Goal: Navigation & Orientation: Find specific page/section

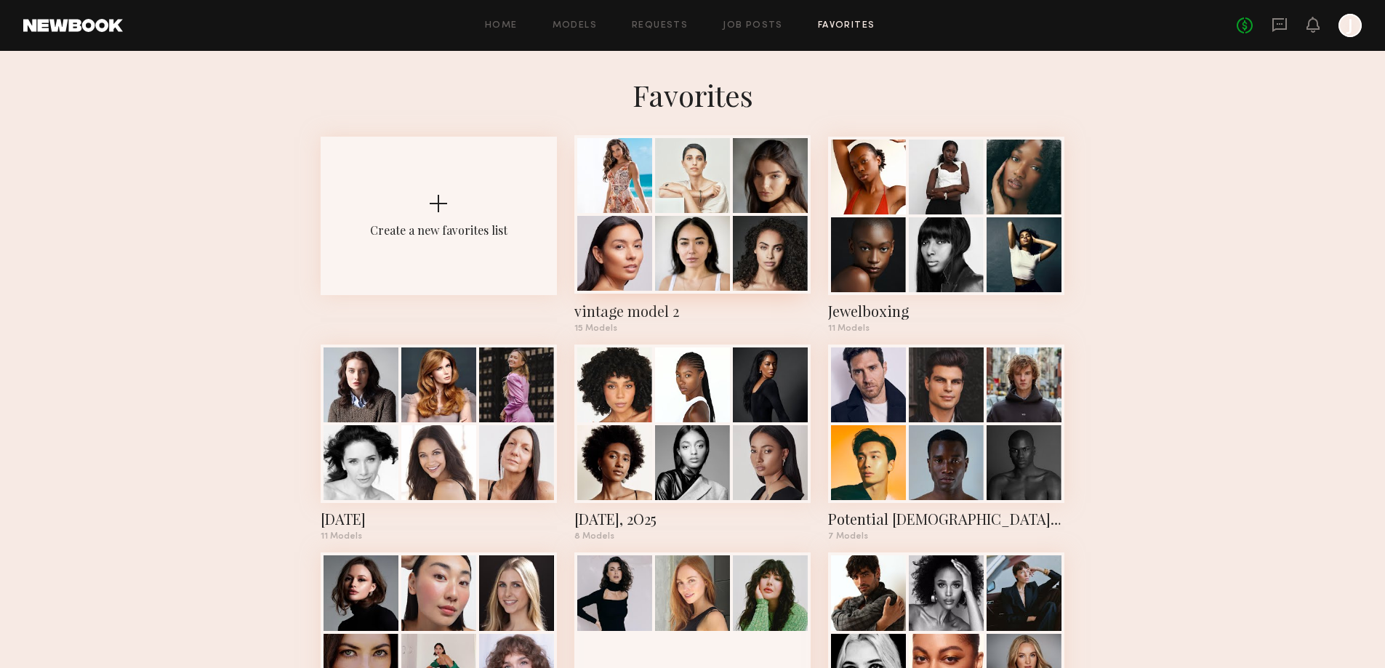
click at [640, 231] on div at bounding box center [614, 253] width 75 height 75
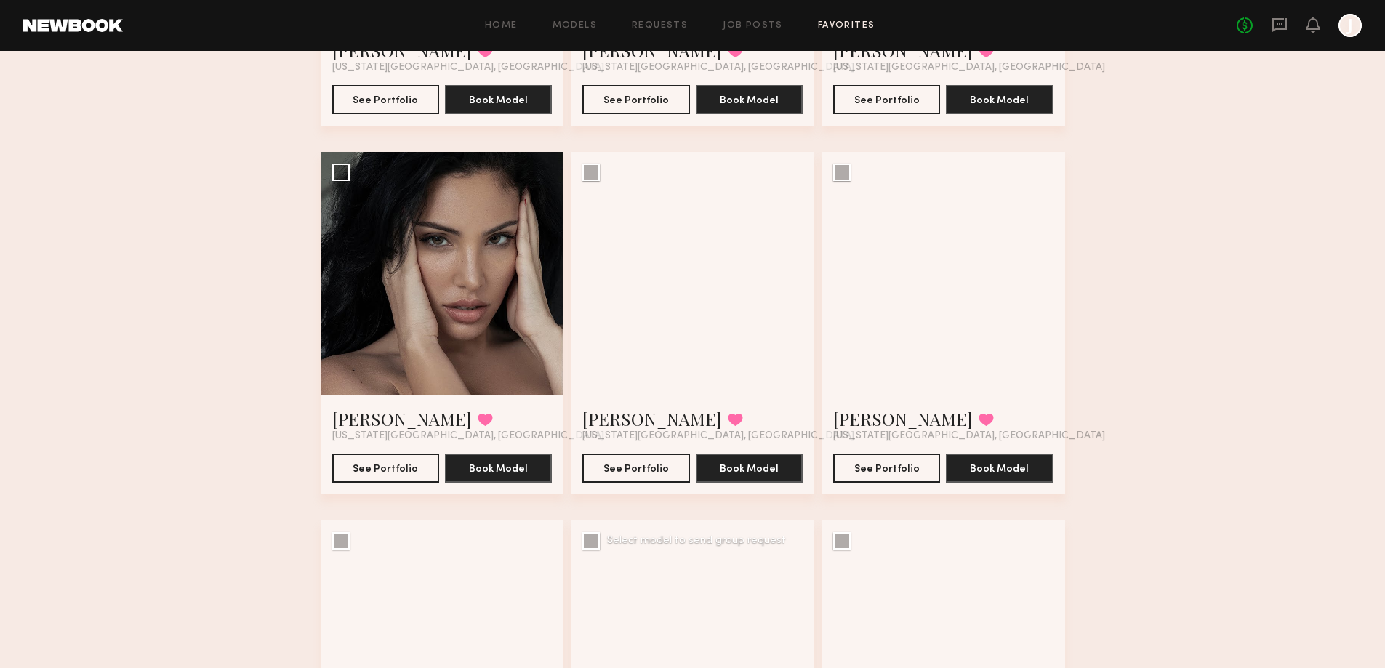
scroll to position [713, 0]
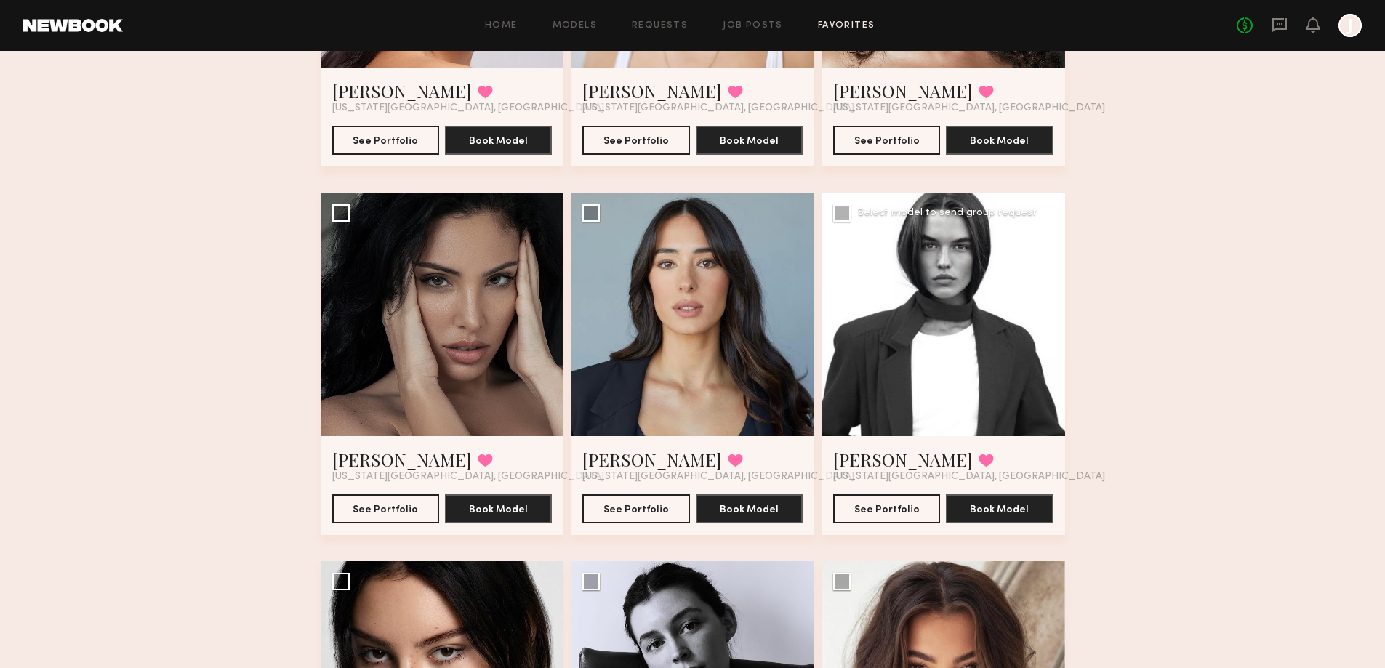
click at [1032, 334] on div at bounding box center [942, 314] width 243 height 243
click at [911, 503] on button "See Portfolio" at bounding box center [886, 507] width 107 height 29
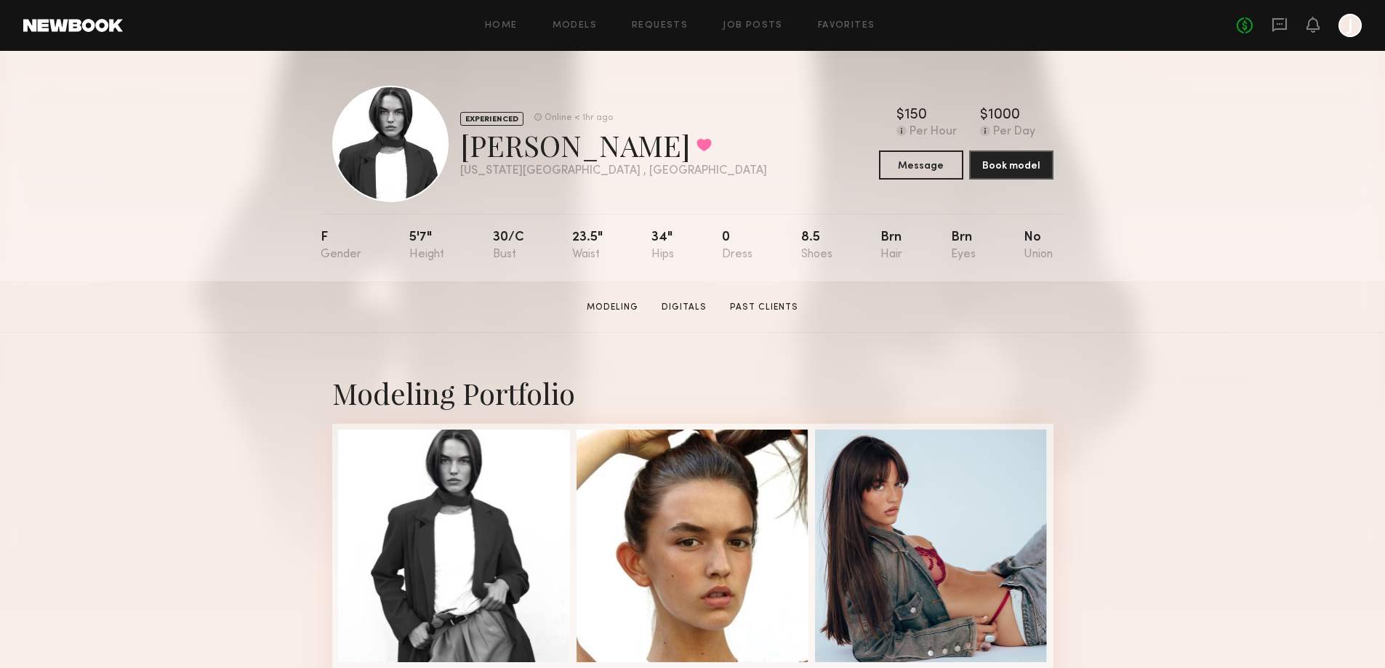
scroll to position [73, 0]
